Goal: Find specific page/section

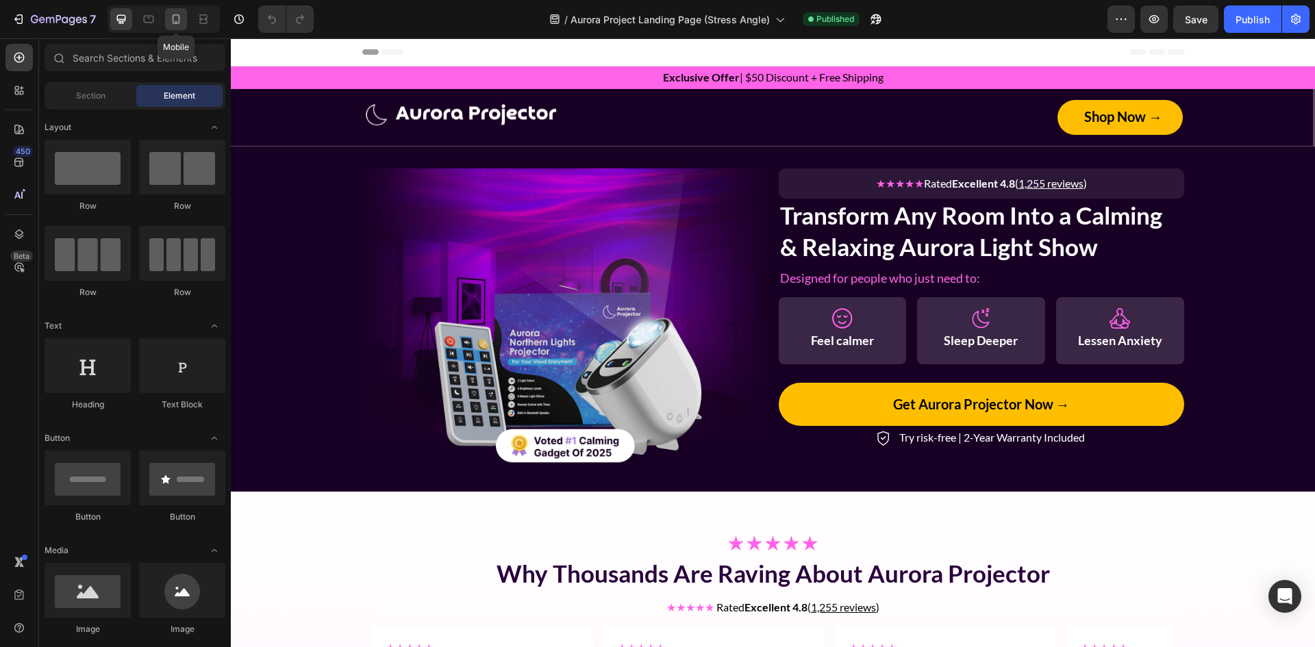
click at [174, 16] on icon at bounding box center [176, 19] width 14 height 14
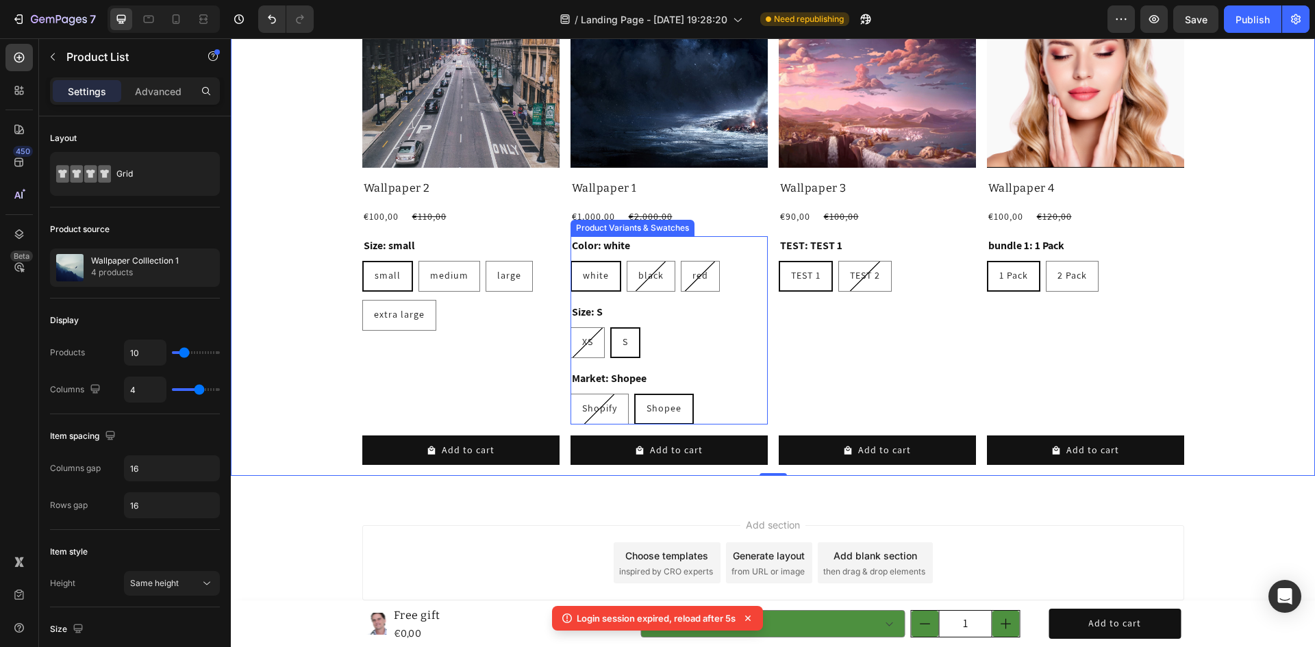
scroll to position [3831, 0]
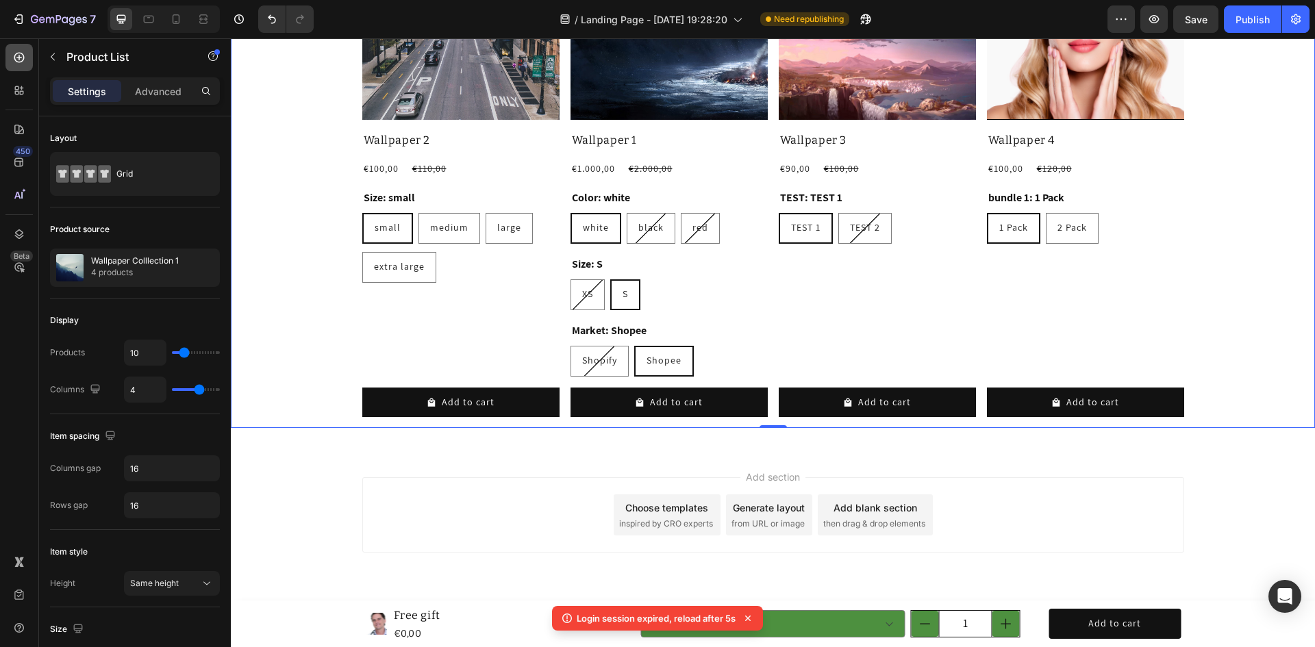
click at [21, 50] on div at bounding box center [18, 57] width 27 height 27
